Goal: Complete application form

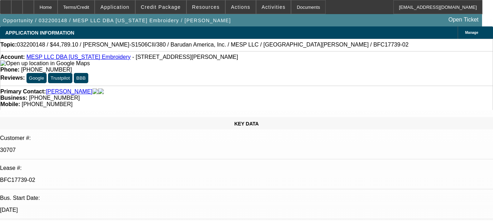
select select "0"
select select "2"
select select "0"
select select "6"
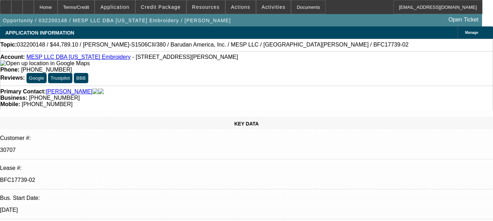
select select "0"
select select "2"
select select "0"
select select "6"
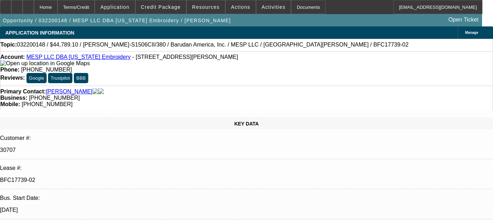
select select "0"
select select "2"
select select "0"
select select "6"
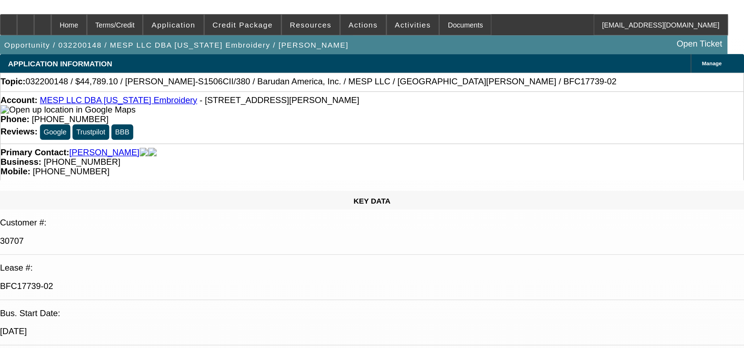
scroll to position [587, 0]
